Goal: Task Accomplishment & Management: Use online tool/utility

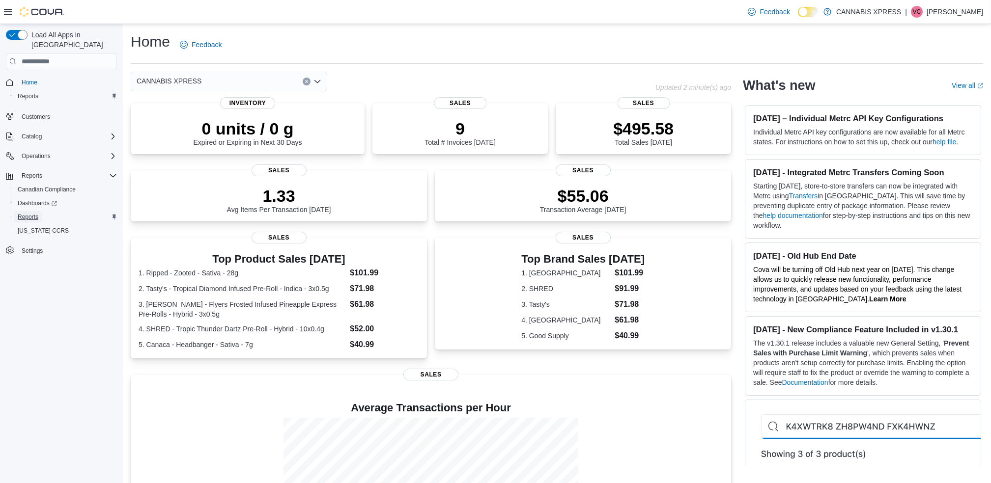
click at [33, 213] on span "Reports" at bounding box center [28, 217] width 21 height 8
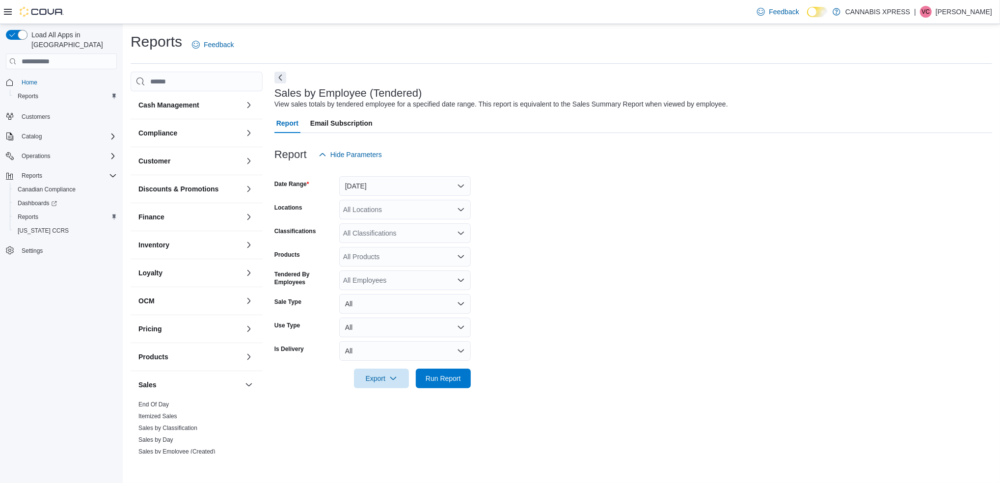
click at [373, 197] on form "Date Range [DATE] Locations All Locations Classifications All Classifications P…" at bounding box center [634, 277] width 718 height 224
click at [371, 200] on div "All Locations" at bounding box center [405, 210] width 132 height 20
click at [366, 192] on button "[DATE]" at bounding box center [405, 186] width 132 height 20
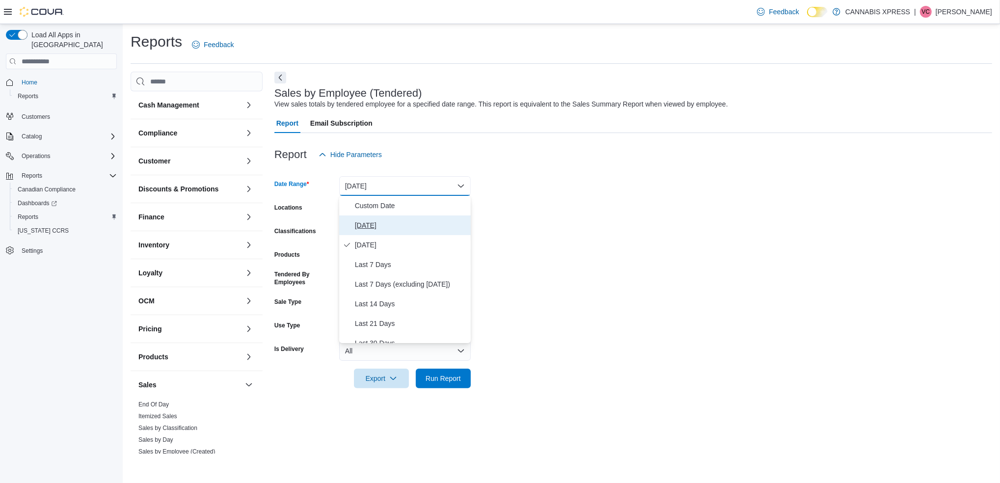
click at [373, 231] on span "[DATE]" at bounding box center [411, 226] width 112 height 12
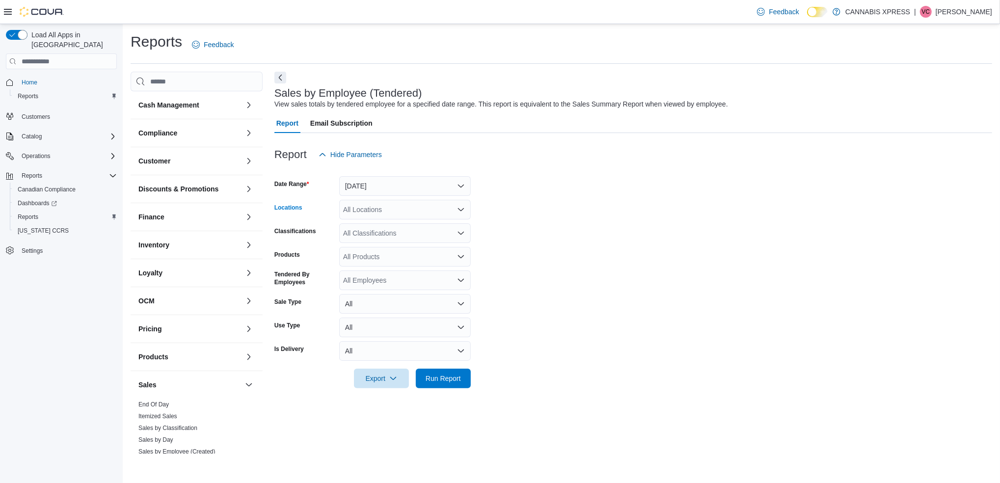
click at [397, 214] on div "All Locations" at bounding box center [405, 210] width 132 height 20
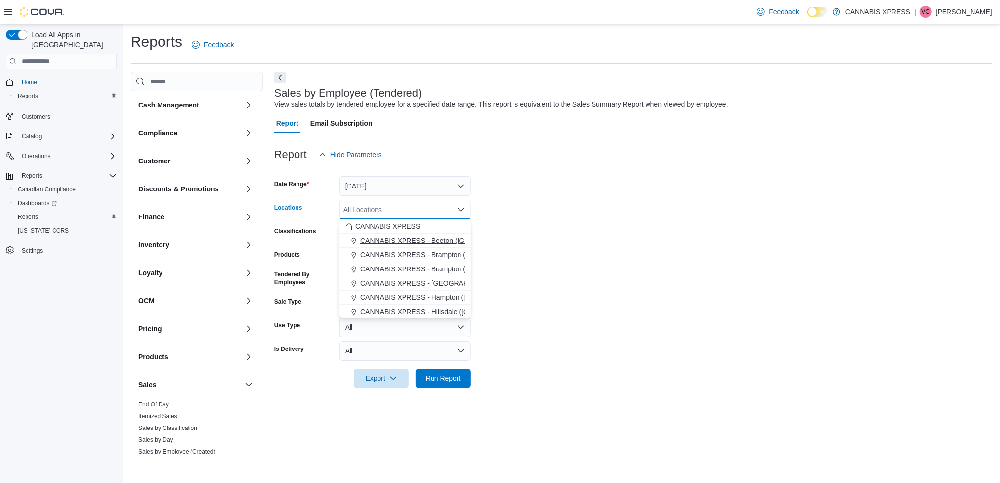
click at [412, 238] on span "CANNABIS XPRESS - Beeton ([GEOGRAPHIC_DATA])" at bounding box center [446, 241] width 171 height 10
click at [433, 382] on span "Run Report" at bounding box center [443, 378] width 35 height 10
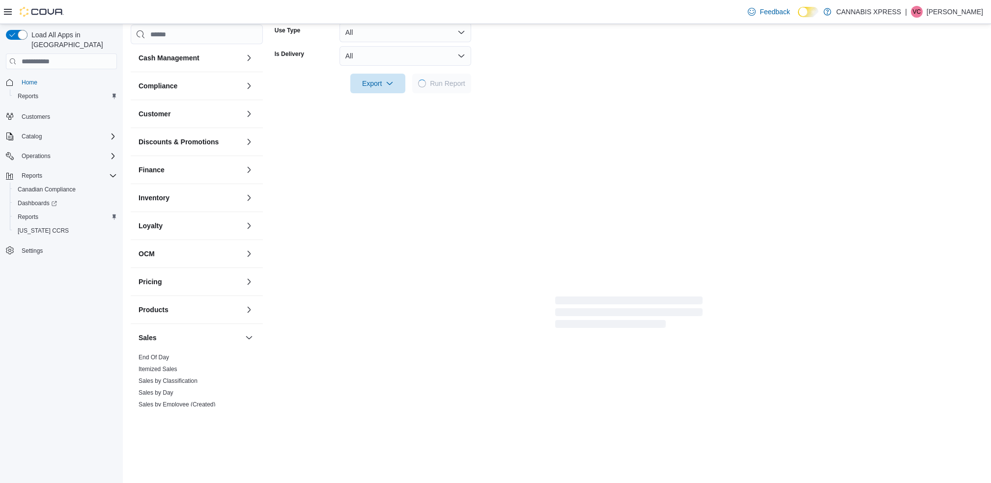
scroll to position [298, 0]
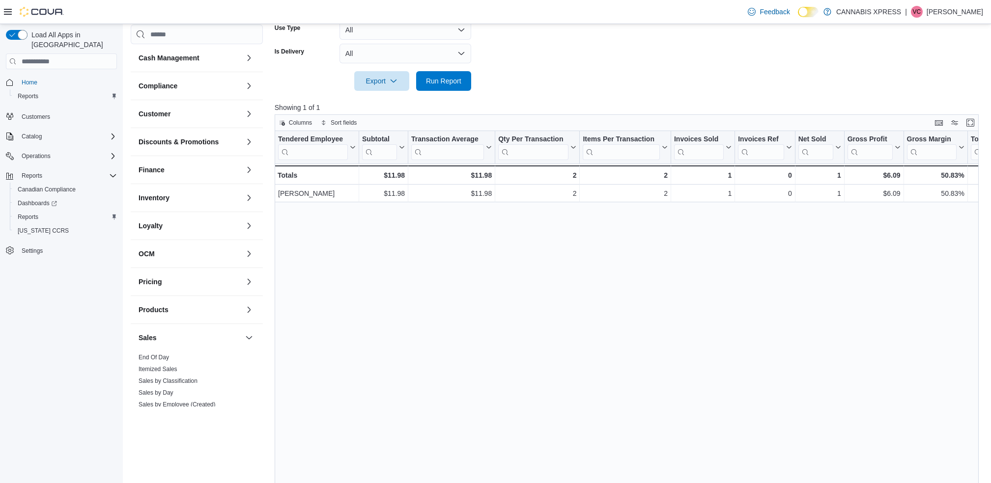
click at [444, 69] on div at bounding box center [630, 67] width 711 height 8
click at [426, 92] on div at bounding box center [630, 97] width 711 height 12
click at [438, 84] on span "Run Report" at bounding box center [443, 81] width 35 height 10
click at [452, 67] on div at bounding box center [630, 67] width 711 height 8
click at [442, 82] on span "Run Report" at bounding box center [443, 81] width 35 height 10
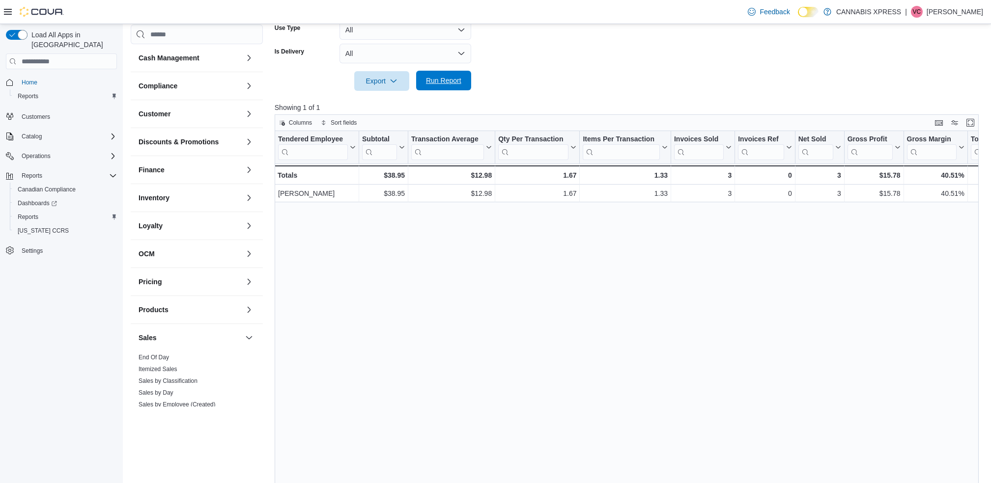
click at [460, 84] on span "Run Report" at bounding box center [443, 81] width 35 height 10
